Goal: Book appointment/travel/reservation

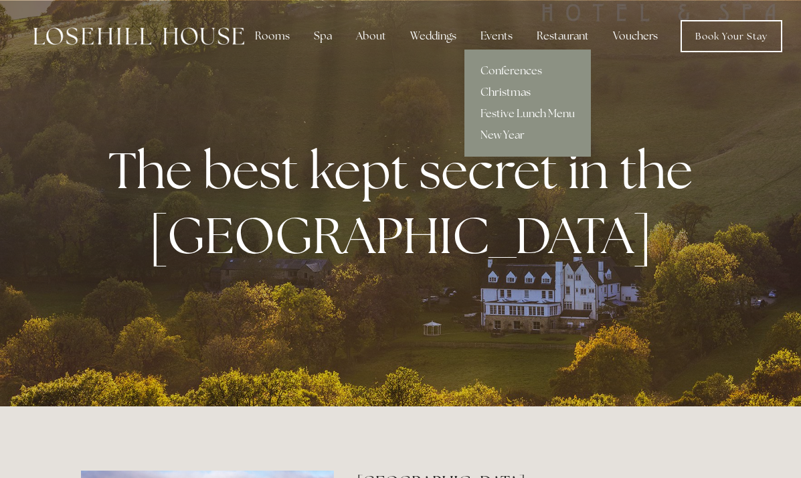
click at [502, 94] on link "Christmas" at bounding box center [527, 92] width 126 height 21
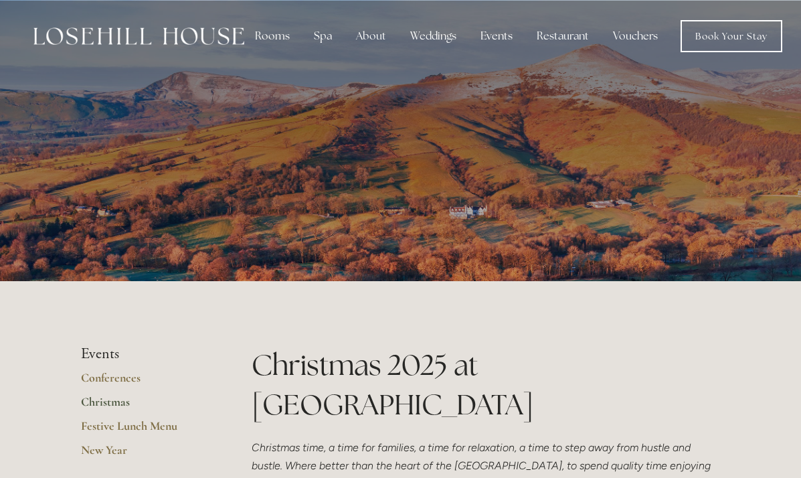
click at [136, 28] on img at bounding box center [138, 35] width 211 height 17
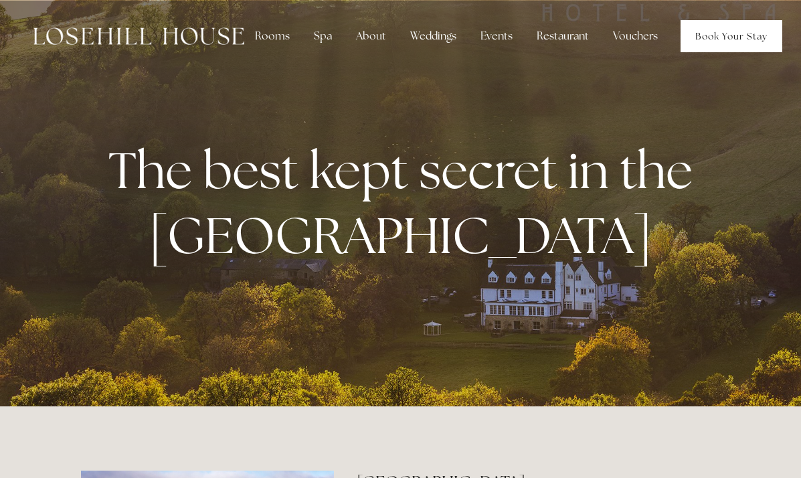
click at [698, 46] on link "Book Your Stay" at bounding box center [731, 36] width 102 height 32
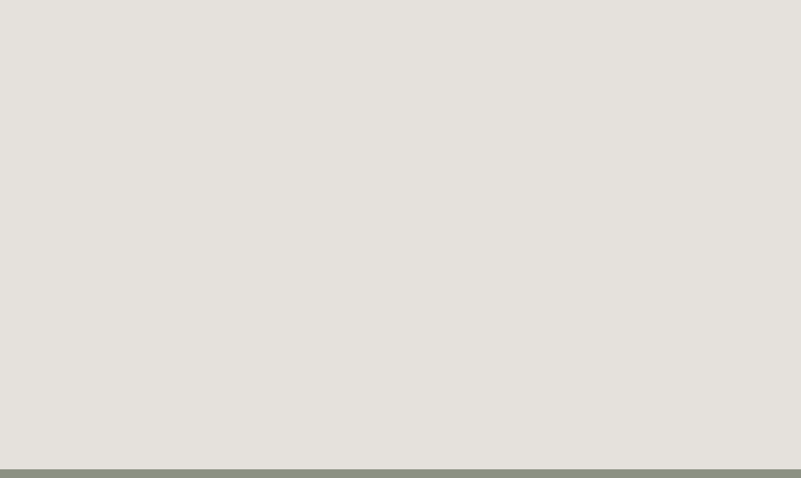
scroll to position [536, 0]
